Goal: Task Accomplishment & Management: Use online tool/utility

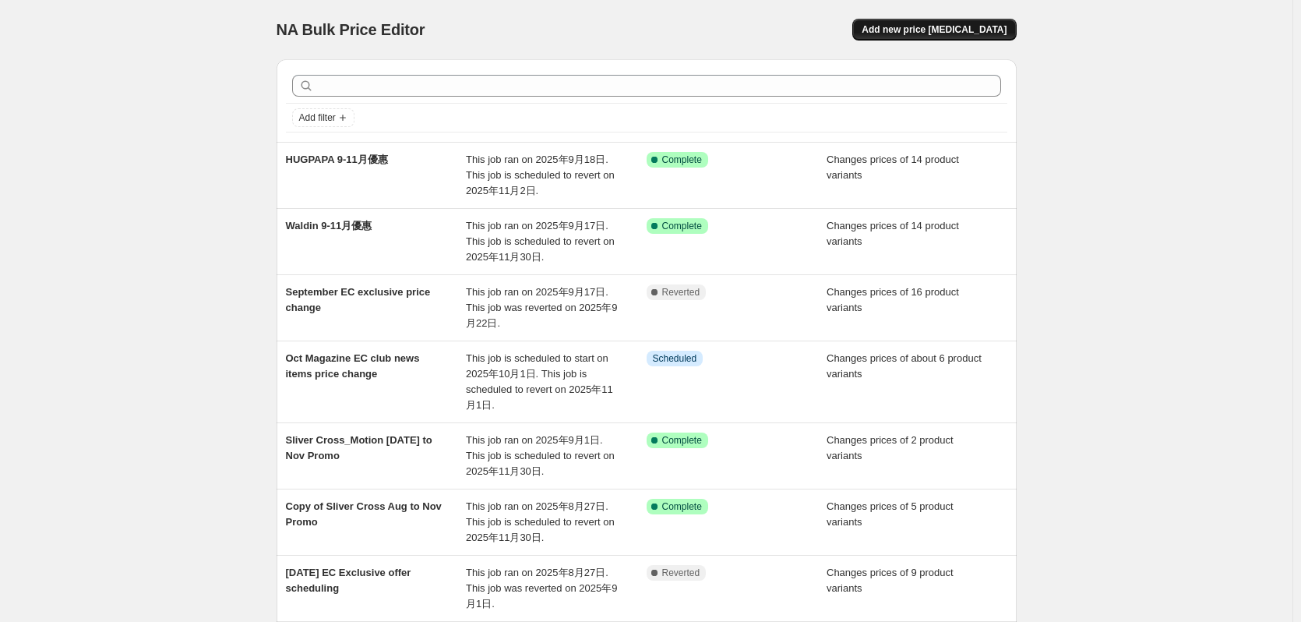
click at [920, 25] on span "Add new price [MEDICAL_DATA]" at bounding box center [934, 29] width 145 height 12
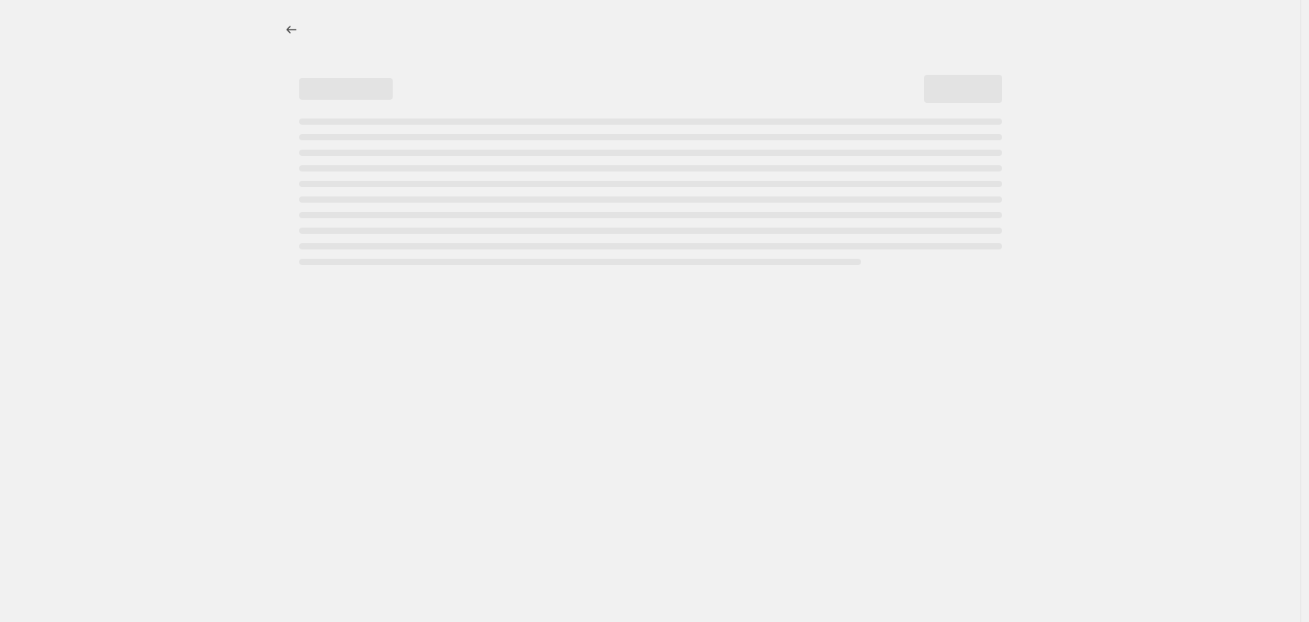
select select "percentage"
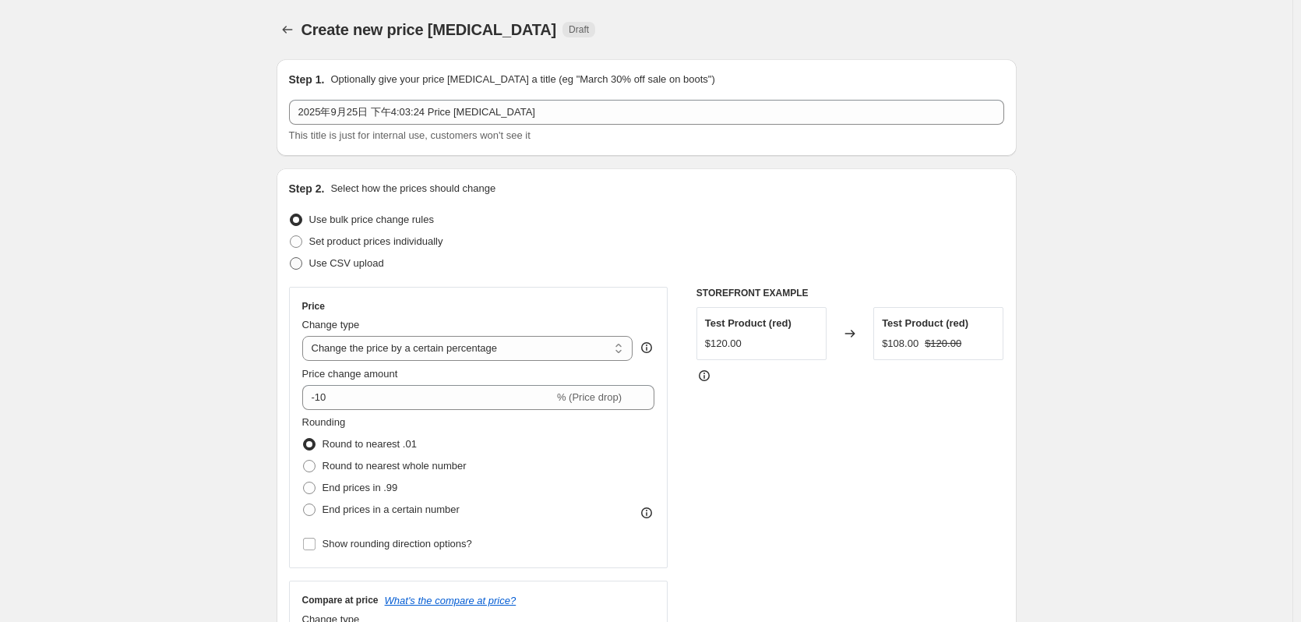
click at [330, 257] on span "Use CSV upload" at bounding box center [346, 263] width 75 height 12
click at [291, 257] on input "Use CSV upload" at bounding box center [290, 257] width 1 height 1
radio input "true"
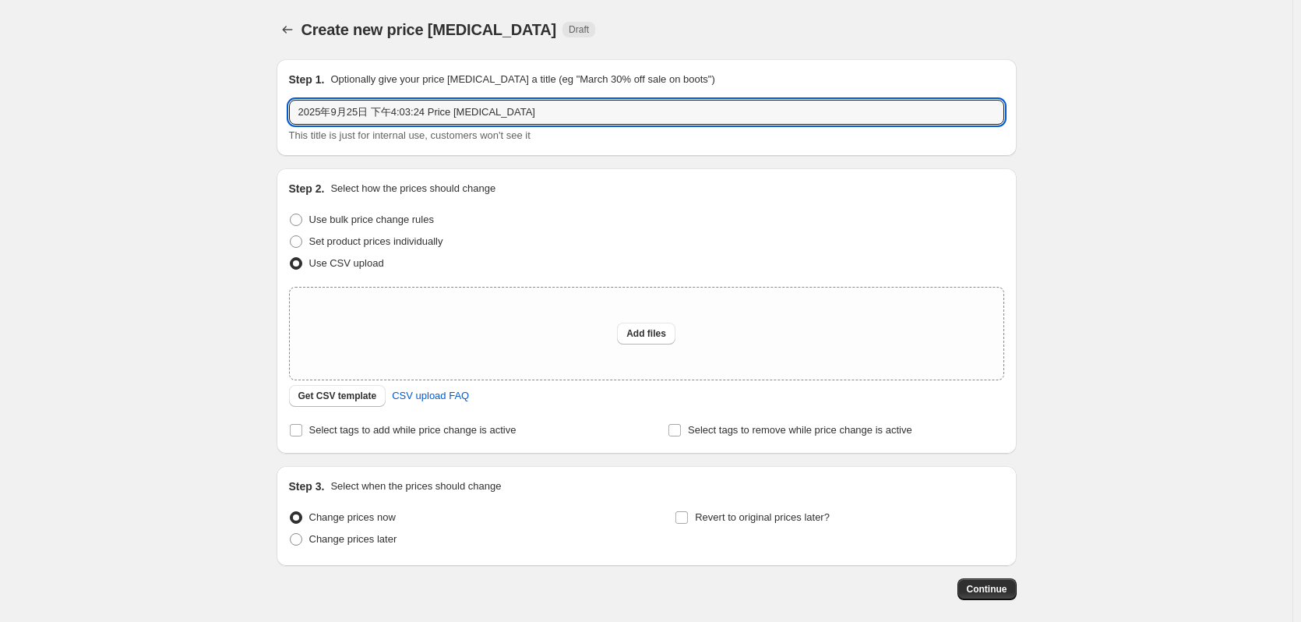
drag, startPoint x: 541, startPoint y: 118, endPoint x: 109, endPoint y: 145, distance: 432.6
click at [111, 145] on div "Create new price [MEDICAL_DATA]. This page is ready Create new price [MEDICAL_D…" at bounding box center [646, 347] width 1293 height 695
drag, startPoint x: 393, startPoint y: 112, endPoint x: 185, endPoint y: 125, distance: 208.5
click at [210, 119] on div "Create new price [MEDICAL_DATA]. This page is ready Create new price [MEDICAL_D…" at bounding box center [646, 347] width 1293 height 695
type input "2025購物節_單件"
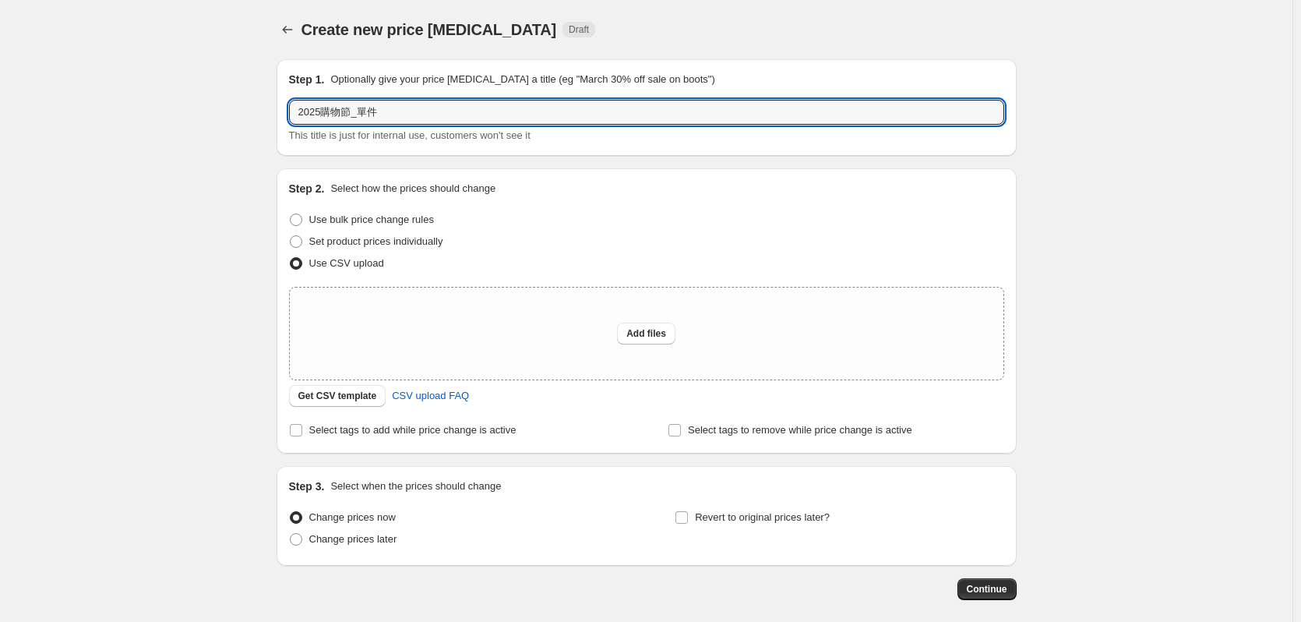
click at [251, 358] on div "Create new price [MEDICAL_DATA]. This page is ready Create new price [MEDICAL_D…" at bounding box center [646, 347] width 1293 height 695
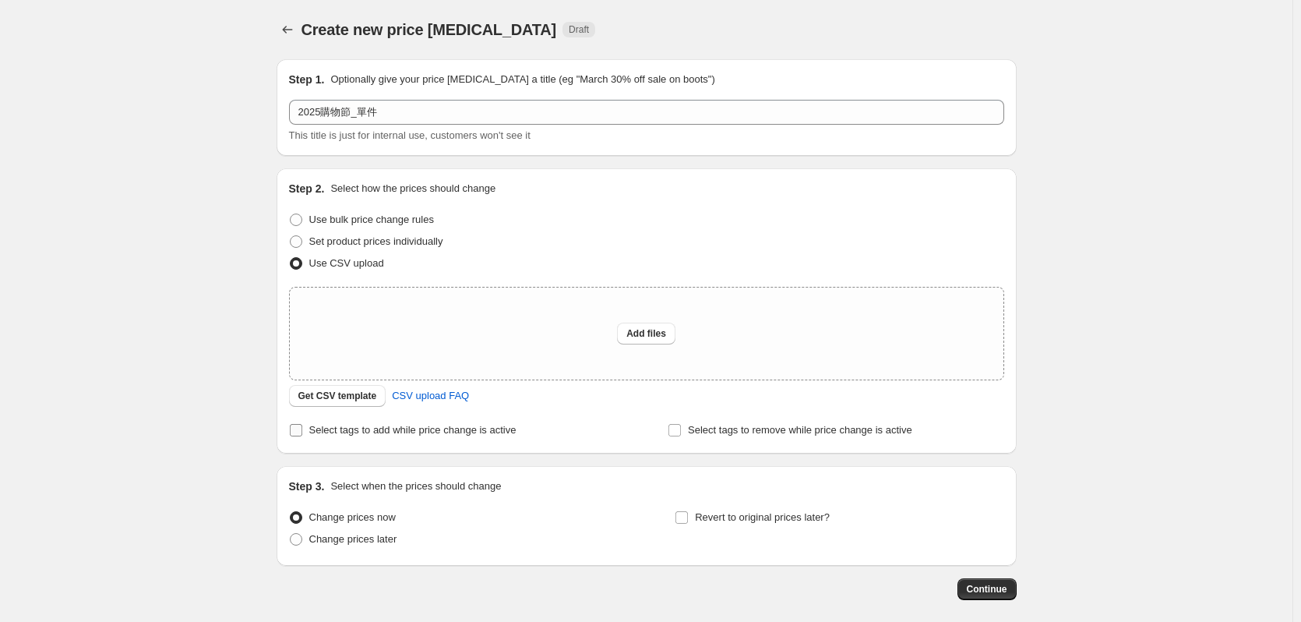
click at [339, 433] on span "Select tags to add while price change is active" at bounding box center [412, 430] width 207 height 12
click at [302, 433] on input "Select tags to add while price change is active" at bounding box center [296, 430] width 12 height 12
checkbox input "true"
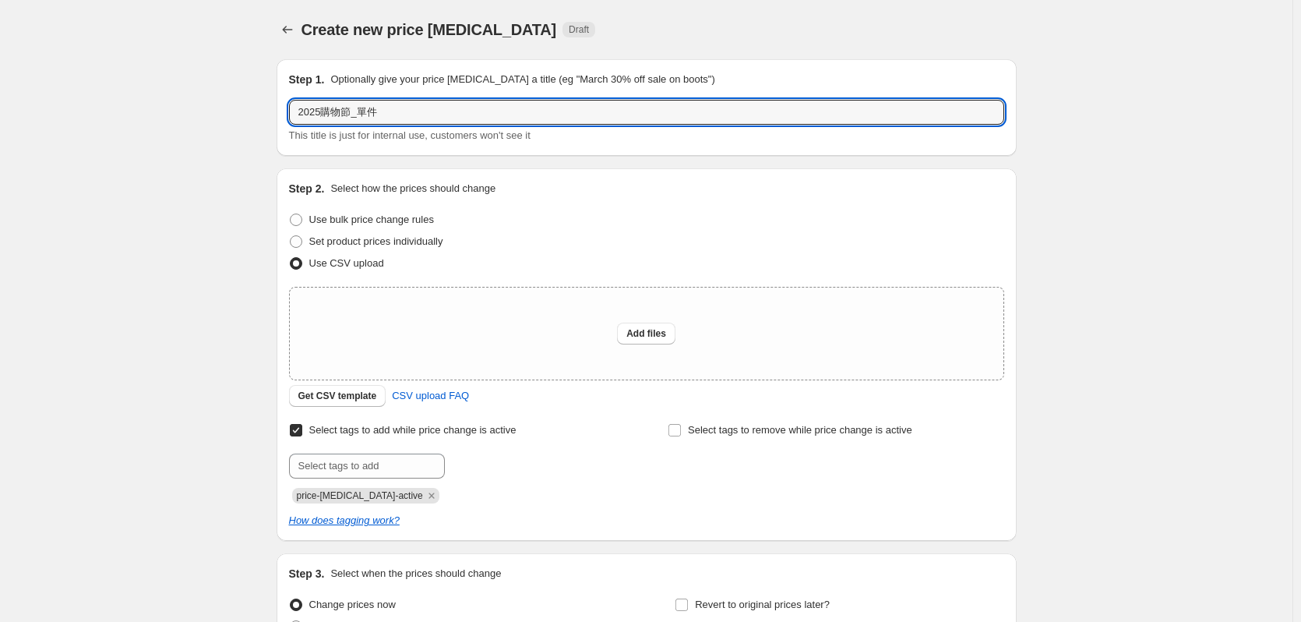
drag, startPoint x: 354, startPoint y: 114, endPoint x: 209, endPoint y: 125, distance: 145.4
click at [210, 125] on div "Create new price [MEDICAL_DATA]. This page is ready Create new price [MEDICAL_D…" at bounding box center [646, 391] width 1293 height 782
click at [369, 461] on input "text" at bounding box center [367, 466] width 156 height 25
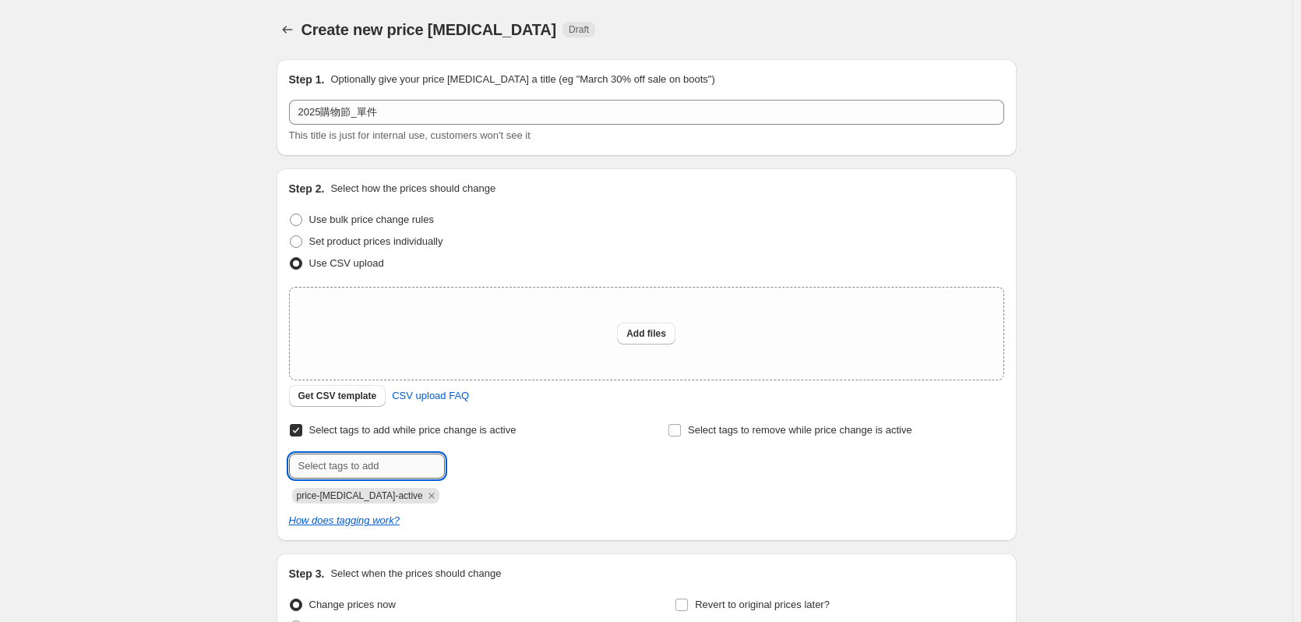
paste input "2025購物節"
type input "2025購物節"
click at [502, 473] on button "Add 2025購物節" at bounding box center [493, 465] width 88 height 22
click at [425, 497] on icon "Remove price-change-job-active" at bounding box center [432, 496] width 14 height 14
click at [327, 468] on input "text" at bounding box center [367, 466] width 156 height 25
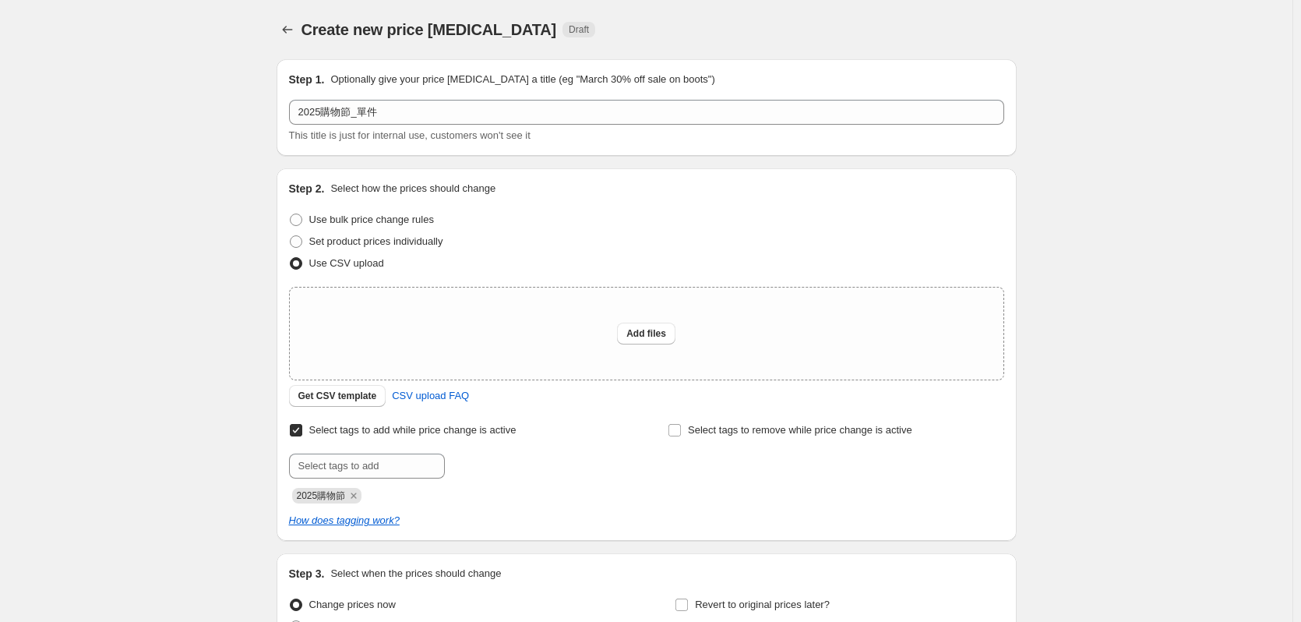
click at [224, 343] on div "Create new price [MEDICAL_DATA]. This page is ready Create new price [MEDICAL_D…" at bounding box center [646, 391] width 1293 height 782
click at [644, 337] on span "Add files" at bounding box center [647, 333] width 40 height 12
type input "C:\fakepath\2025購物節_[PERSON_NAME].csv"
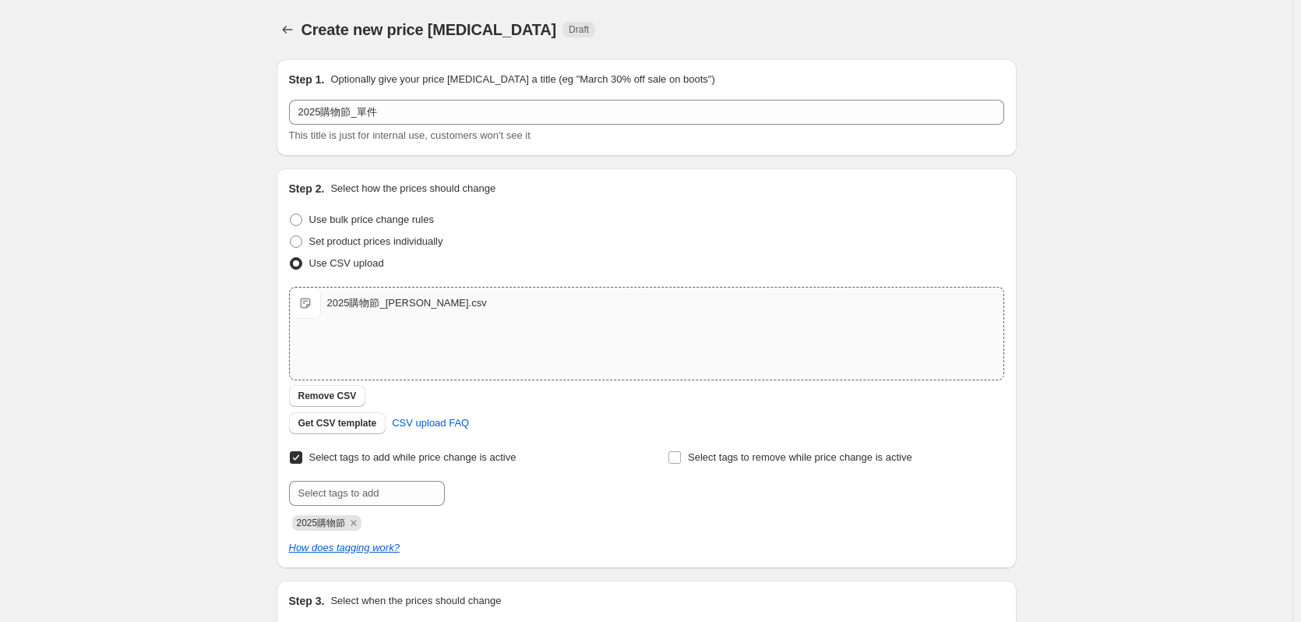
click at [190, 318] on div "Create new price [MEDICAL_DATA]. This page is ready Create new price [MEDICAL_D…" at bounding box center [646, 405] width 1293 height 810
click at [231, 217] on div "Create new price [MEDICAL_DATA]. This page is ready Create new price [MEDICAL_D…" at bounding box center [646, 405] width 1293 height 810
click at [236, 273] on div "Create new price [MEDICAL_DATA]. This page is ready Create new price [MEDICAL_D…" at bounding box center [646, 405] width 1293 height 810
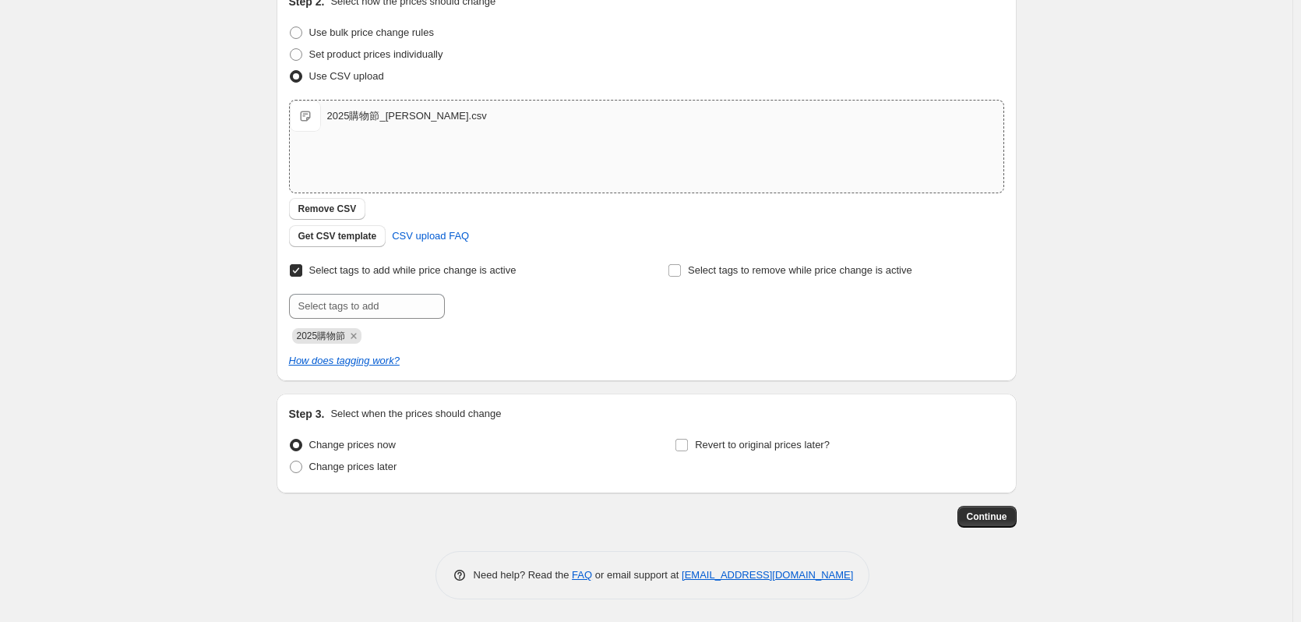
scroll to position [188, 0]
click at [360, 467] on span "Change prices later" at bounding box center [353, 466] width 88 height 12
click at [291, 461] on input "Change prices later" at bounding box center [290, 460] width 1 height 1
radio input "true"
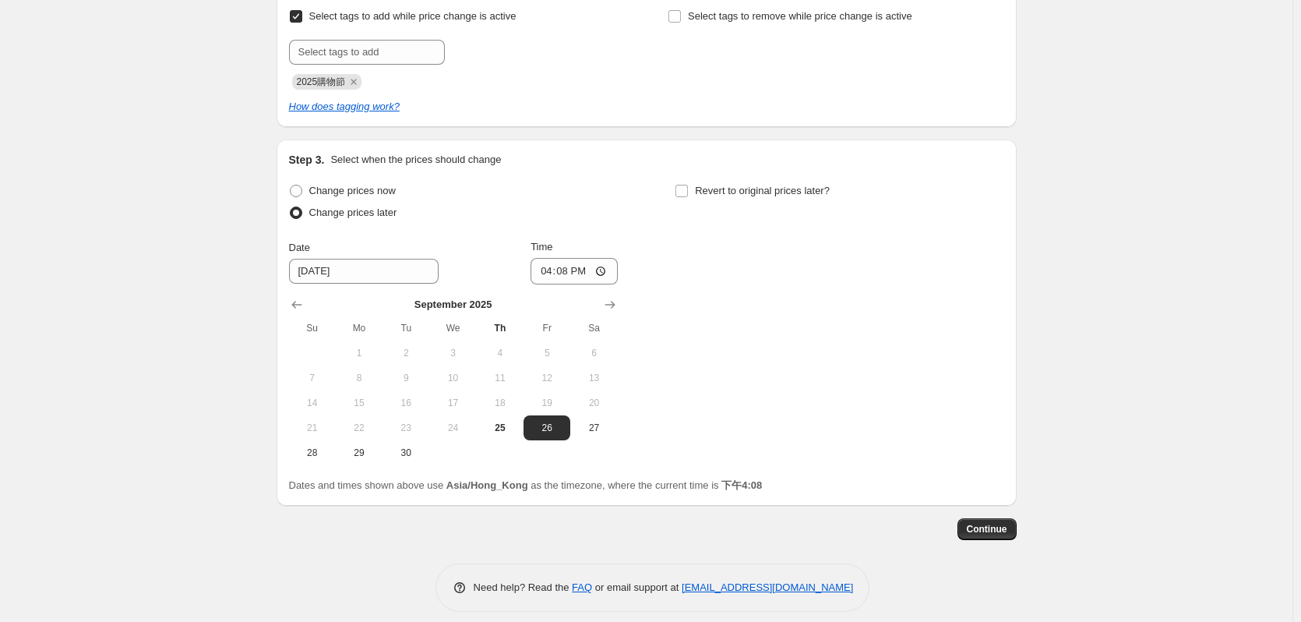
scroll to position [454, 0]
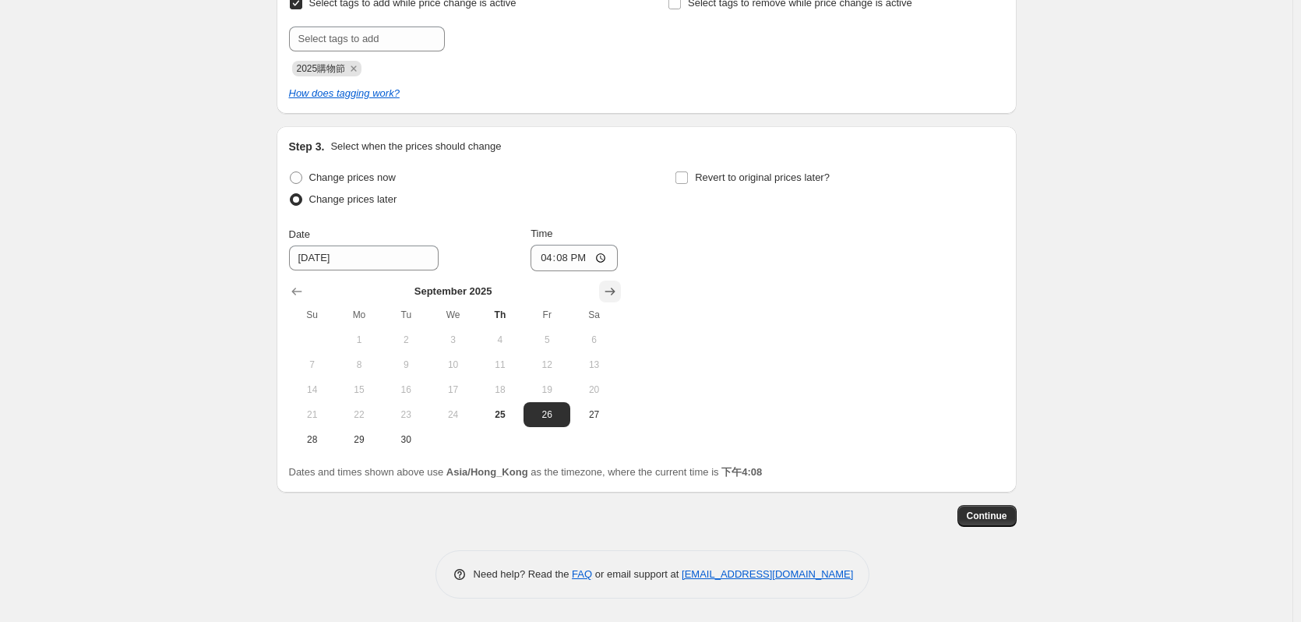
click at [612, 290] on icon "Show next month, October 2025" at bounding box center [610, 292] width 16 height 16
click at [553, 359] on span "10" at bounding box center [547, 364] width 34 height 12
type input "[DATE]"
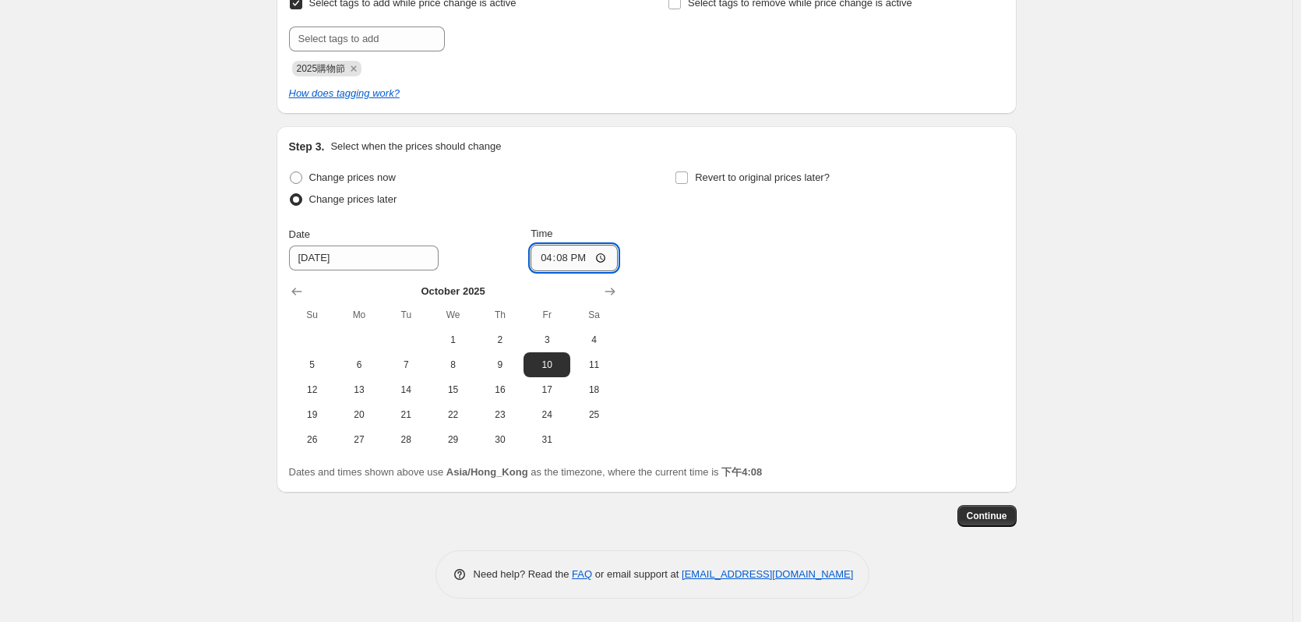
click at [568, 259] on input "16:08" at bounding box center [574, 258] width 87 height 26
type input "00:00"
click at [736, 181] on span "Revert to original prices later?" at bounding box center [762, 177] width 135 height 12
click at [688, 181] on input "Revert to original prices later?" at bounding box center [682, 177] width 12 height 12
checkbox input "true"
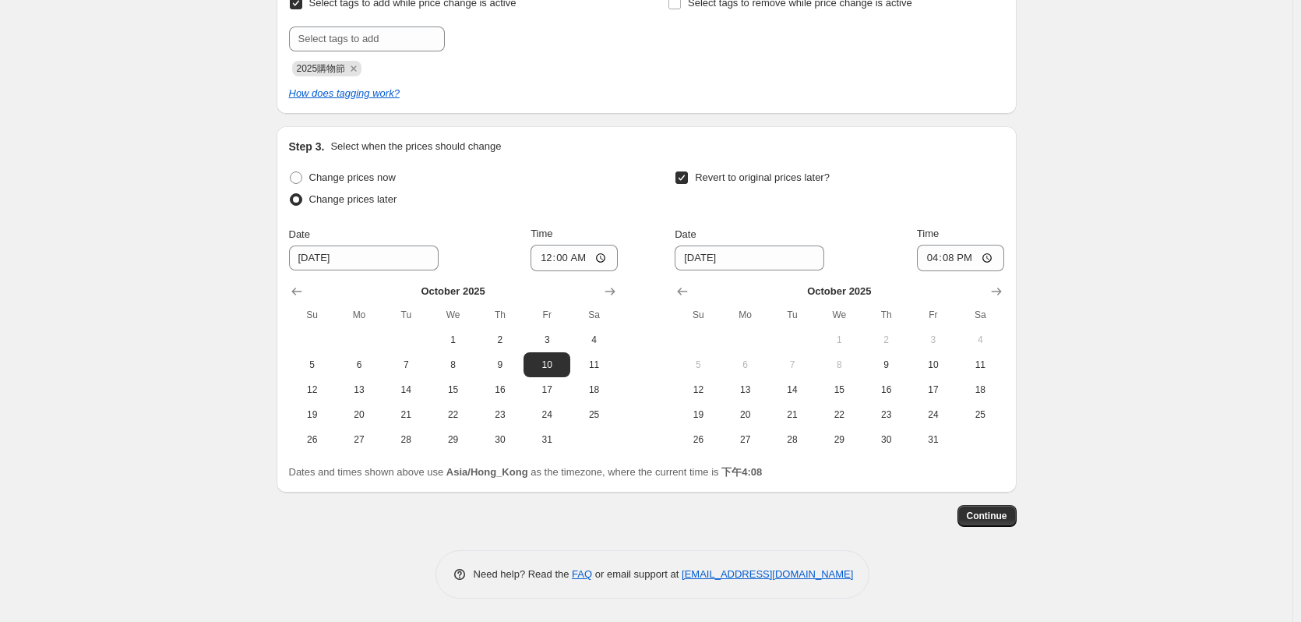
click at [1076, 373] on div "Create new price [MEDICAL_DATA]. This page is ready Create new price [MEDICAL_D…" at bounding box center [646, 84] width 1293 height 1076
click at [996, 282] on button "Show next month, November 2025" at bounding box center [997, 292] width 22 height 22
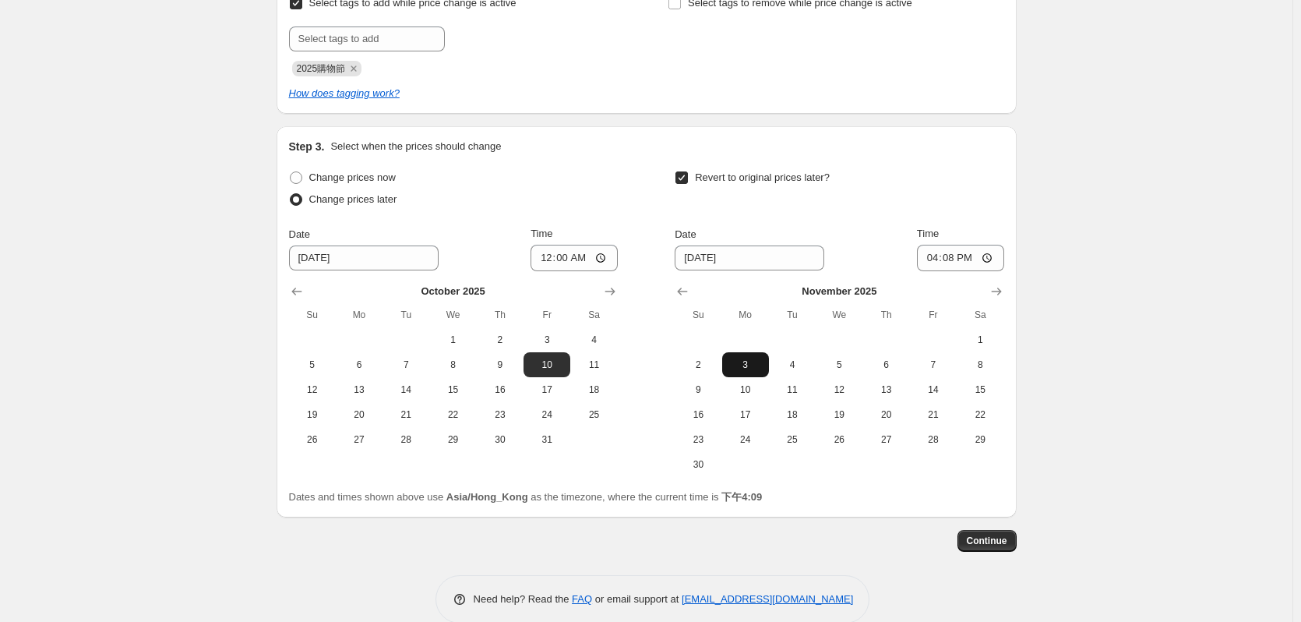
click at [767, 363] on button "3" at bounding box center [745, 364] width 47 height 25
type input "[DATE]"
click at [946, 257] on input "16:08" at bounding box center [960, 258] width 87 height 26
type input "00:00"
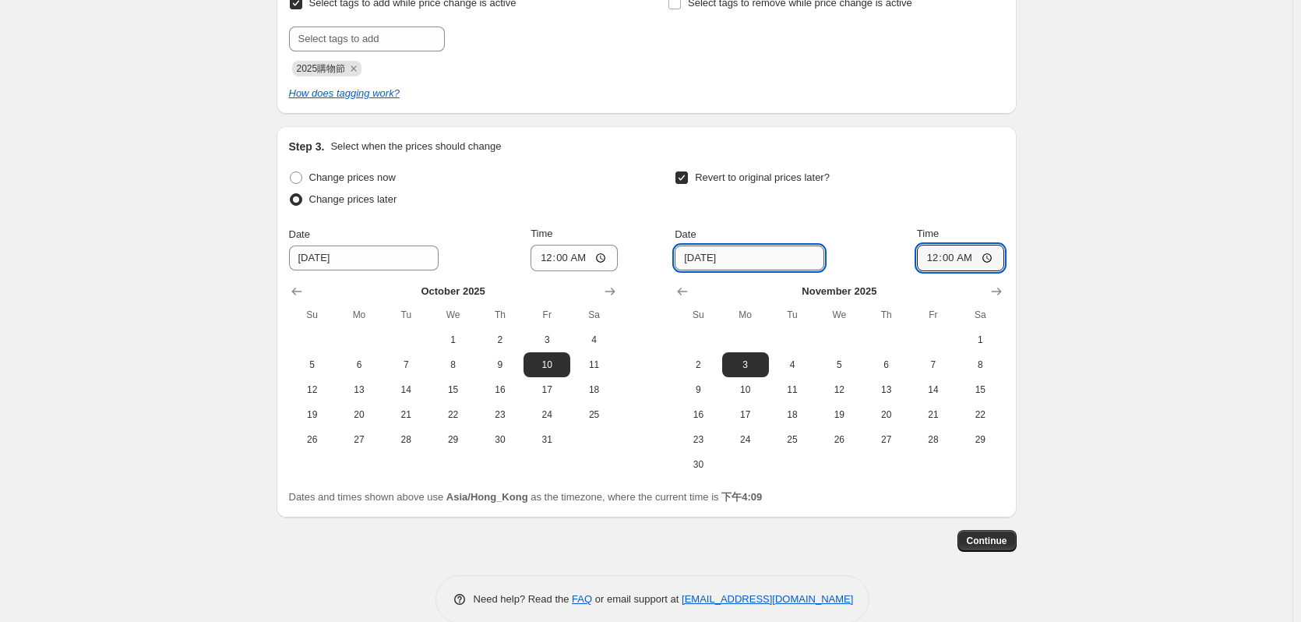
click at [736, 261] on input "[DATE]" at bounding box center [750, 257] width 150 height 25
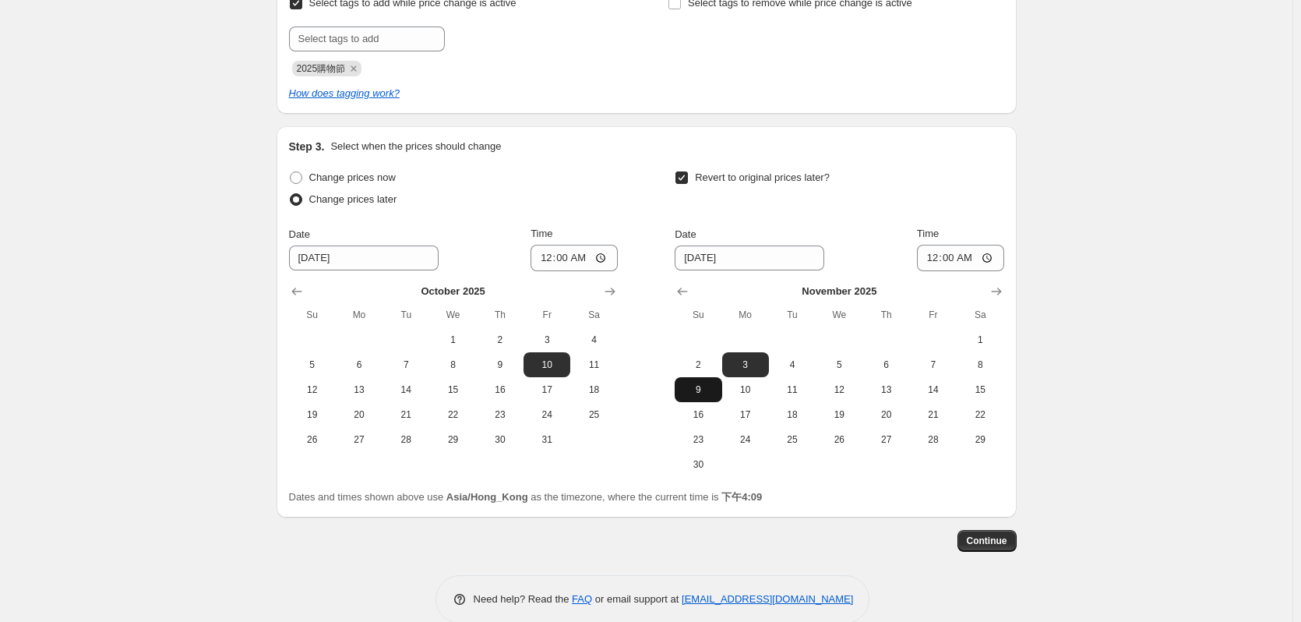
drag, startPoint x: 697, startPoint y: 378, endPoint x: 708, endPoint y: 371, distance: 13.0
click at [697, 377] on button "9" at bounding box center [698, 389] width 47 height 25
click at [704, 366] on span "2" at bounding box center [698, 364] width 34 height 12
type input "[DATE]"
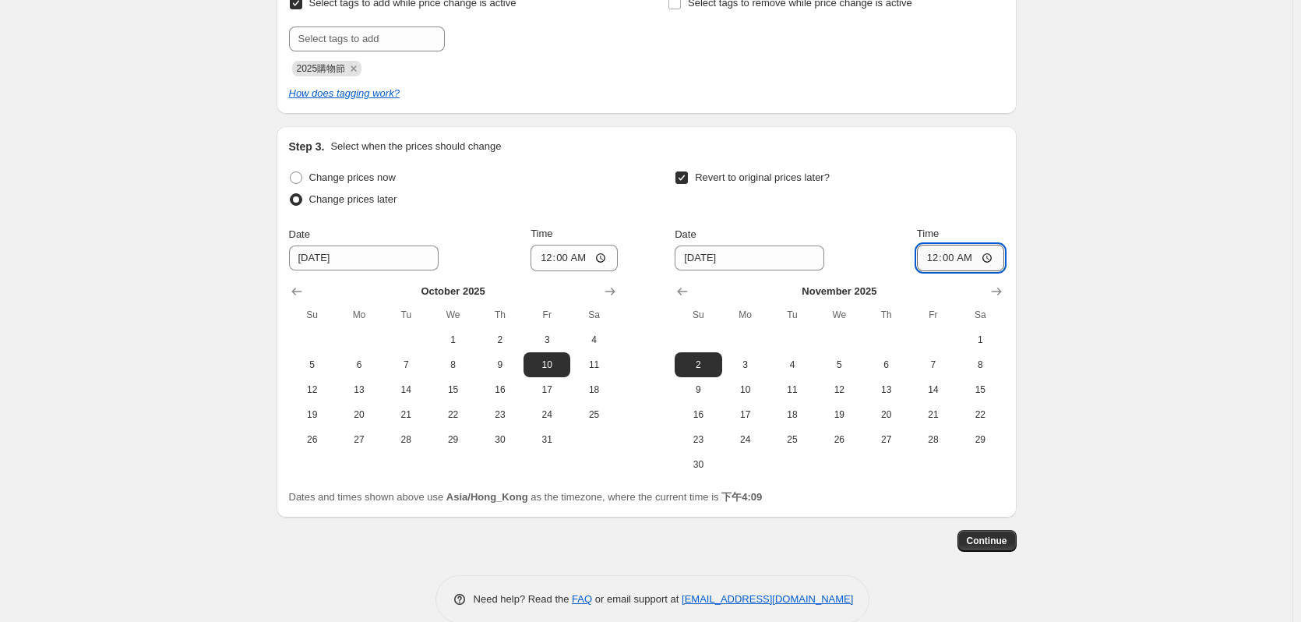
click at [958, 258] on input "00:00" at bounding box center [960, 258] width 87 height 26
type input "23:59"
click at [985, 545] on span "Continue" at bounding box center [987, 541] width 41 height 12
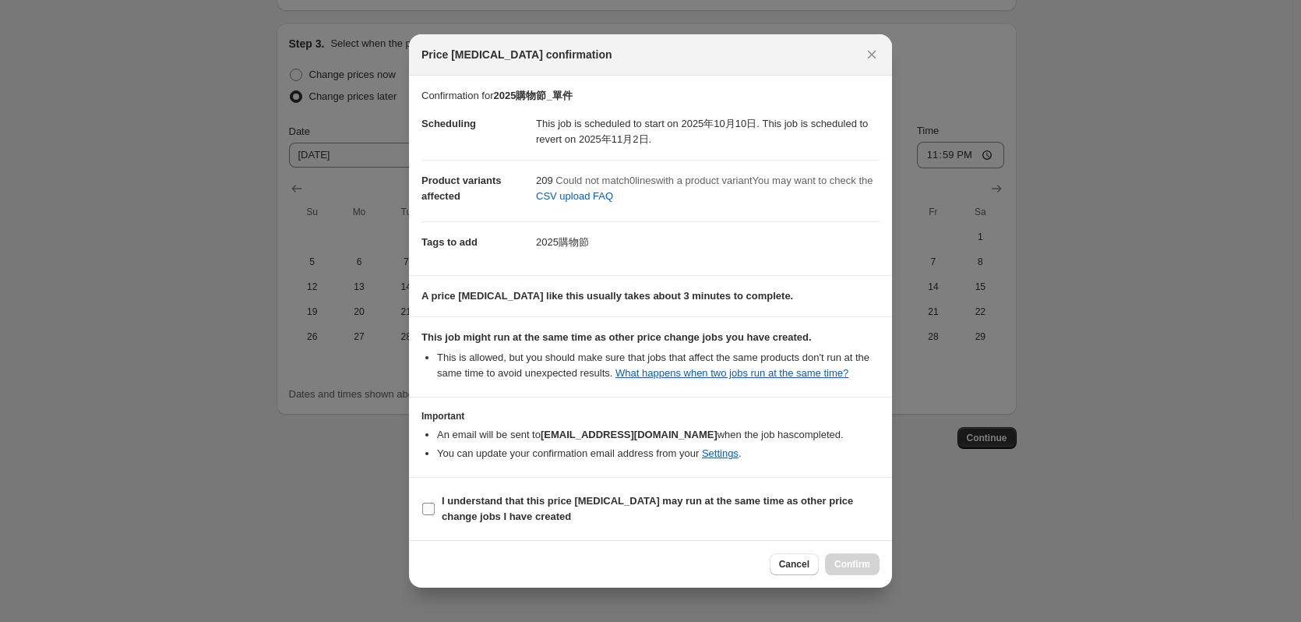
click at [475, 505] on b "I understand that this price [MEDICAL_DATA] may run at the same time as other p…" at bounding box center [647, 508] width 411 height 27
click at [435, 505] on input "I understand that this price [MEDICAL_DATA] may run at the same time as other p…" at bounding box center [428, 509] width 12 height 12
checkbox input "true"
click at [842, 565] on span "Confirm" at bounding box center [853, 564] width 36 height 12
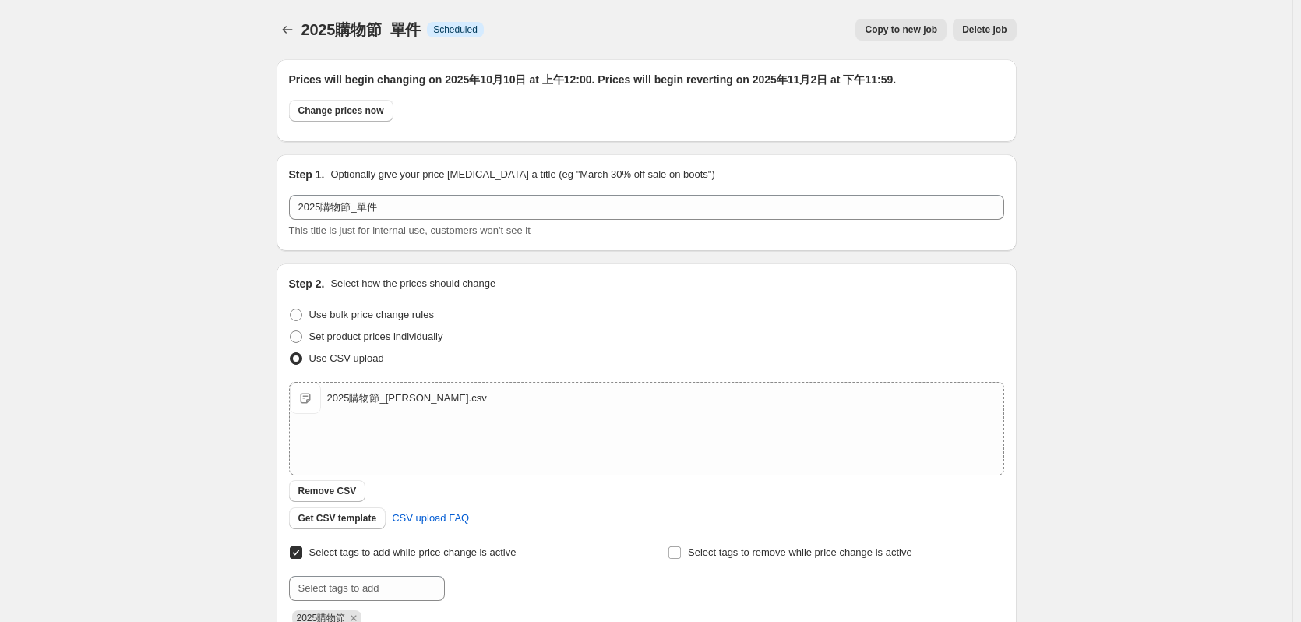
click at [238, 274] on div "2025購物節_單件. This page is ready 2025購物節_單件 Info Scheduled Copy to new job Delete…" at bounding box center [646, 598] width 1293 height 1196
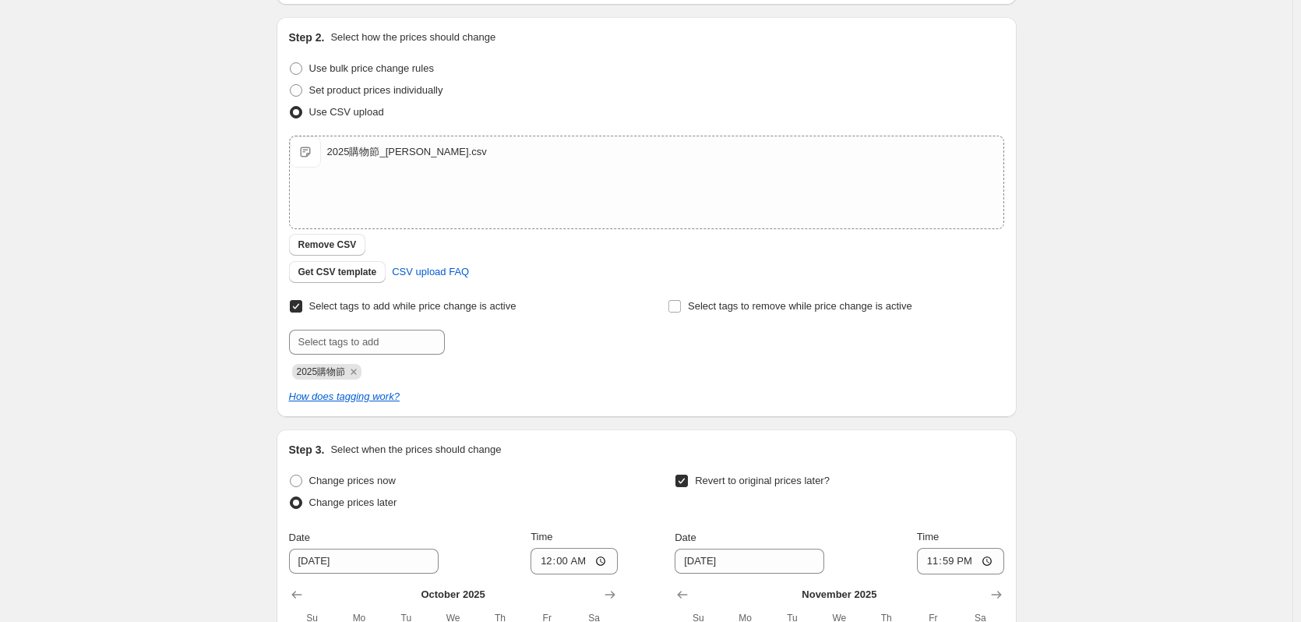
scroll to position [107, 0]
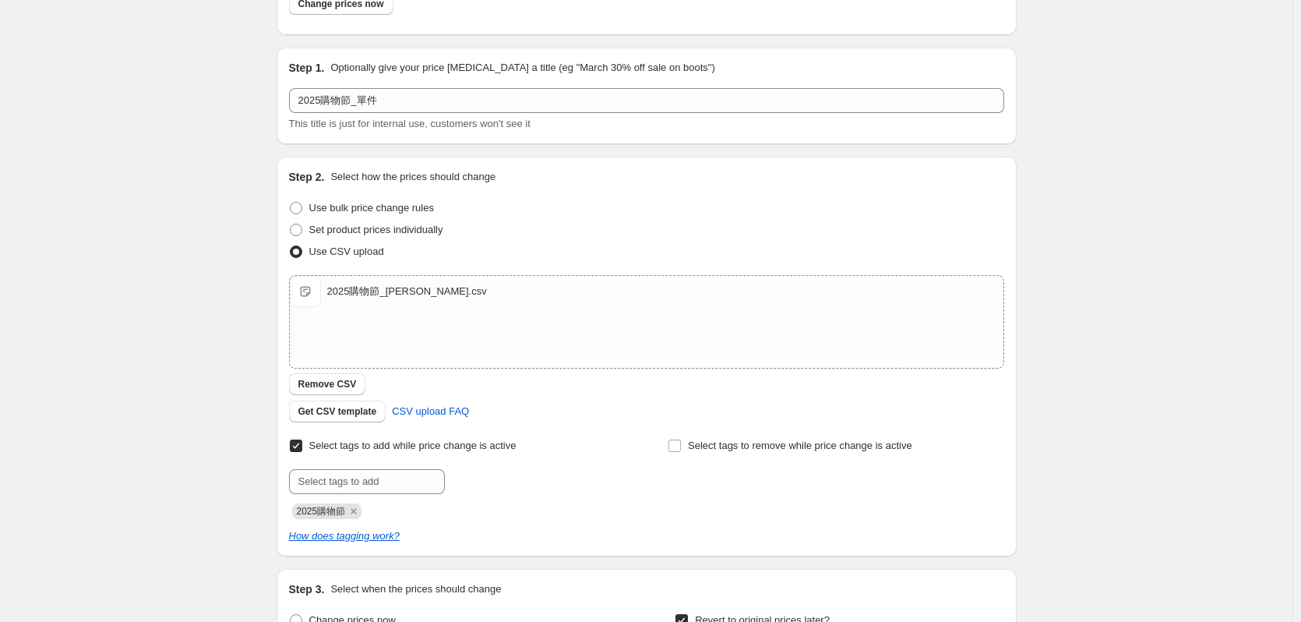
click at [183, 446] on div "2025購物節_單件. This page is ready 2025購物節_單件 Info Scheduled Copy to new job Delete…" at bounding box center [646, 491] width 1293 height 1196
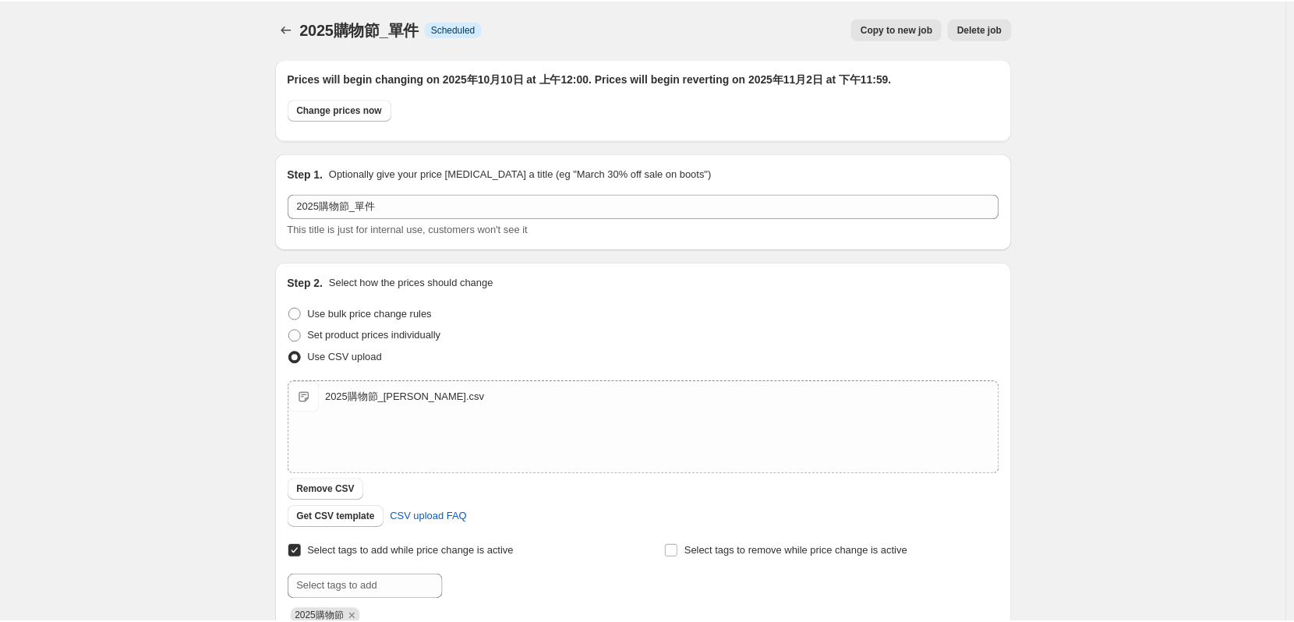
scroll to position [0, 0]
click at [290, 26] on icon "Price change jobs" at bounding box center [288, 30] width 16 height 16
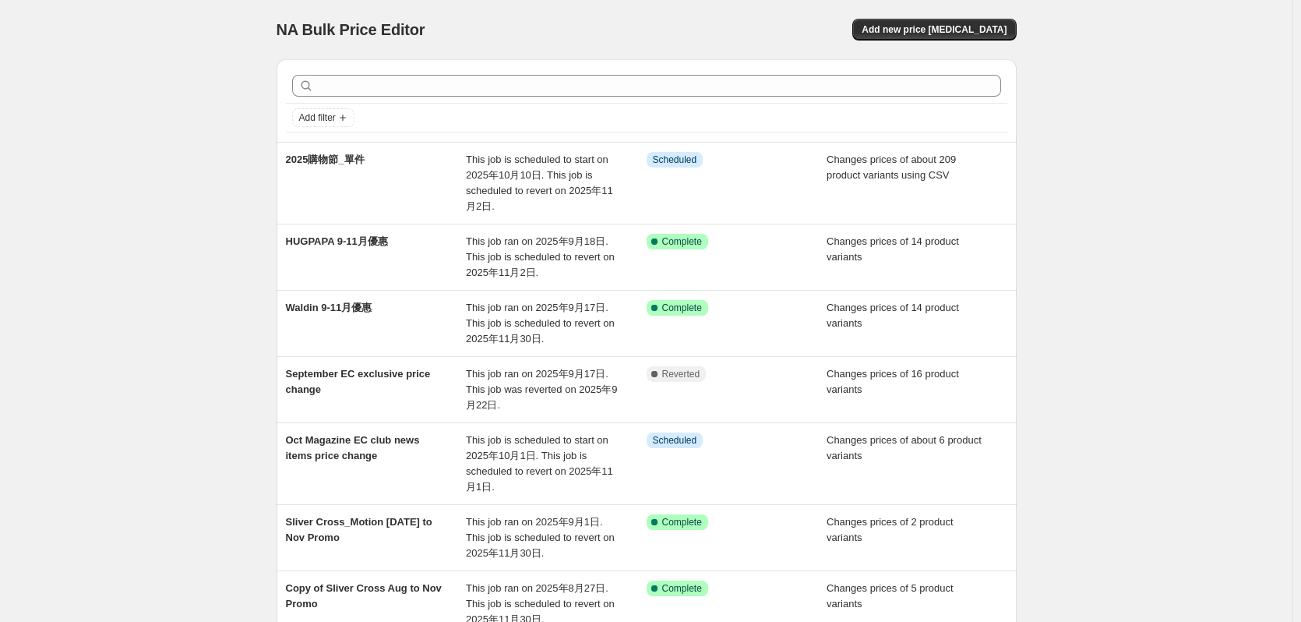
click at [219, 245] on div "NA Bulk Price Editor. This page is ready NA Bulk Price Editor Add new price [ME…" at bounding box center [646, 495] width 1293 height 990
click at [1234, 214] on div "NA Bulk Price Editor. This page is ready NA Bulk Price Editor Add new price [ME…" at bounding box center [646, 495] width 1293 height 990
